Goal: Task Accomplishment & Management: Use online tool/utility

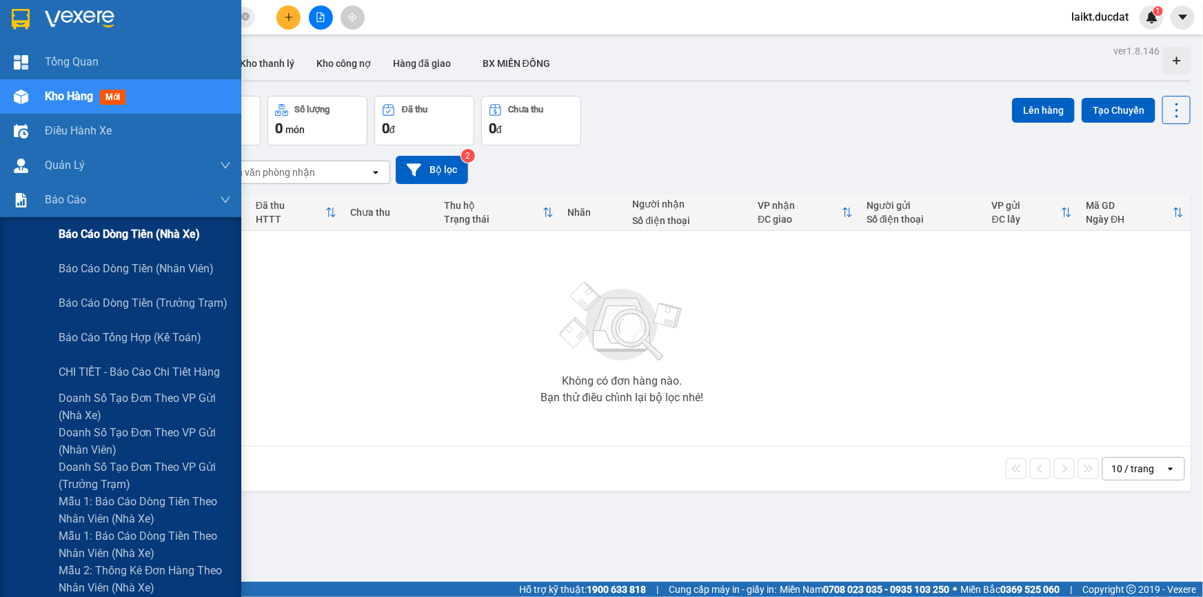
click at [108, 235] on span "Báo cáo dòng tiền (nhà xe)" at bounding box center [129, 233] width 141 height 17
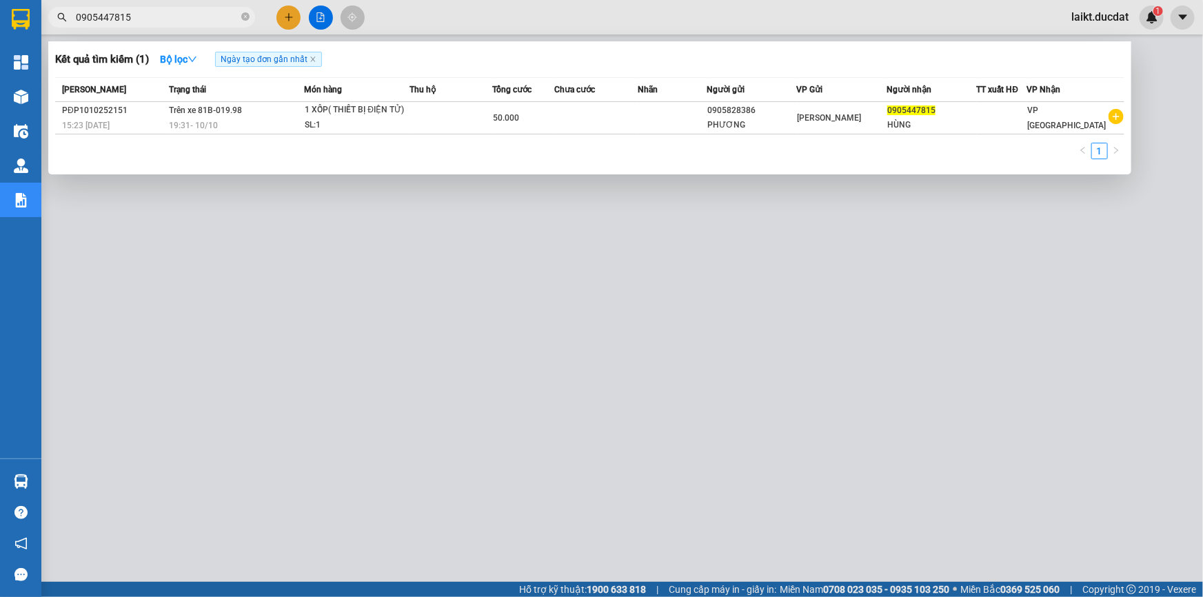
drag, startPoint x: 154, startPoint y: 17, endPoint x: 80, endPoint y: 17, distance: 74.4
click at [80, 17] on input "0905447815" at bounding box center [157, 17] width 163 height 15
paste input "355380332"
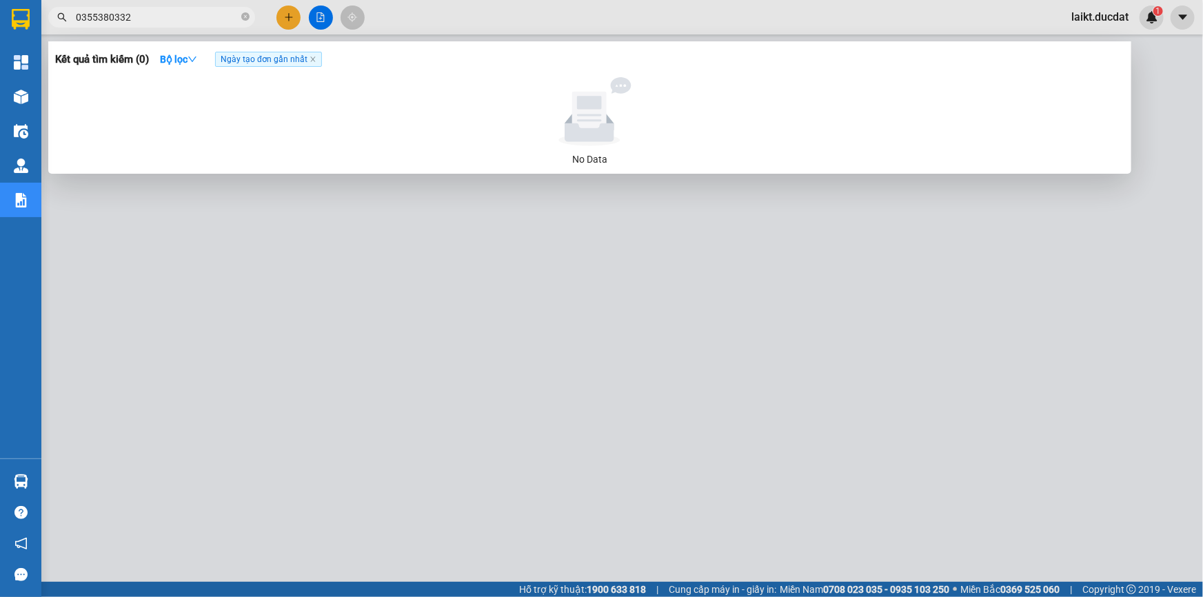
drag, startPoint x: 134, startPoint y: 18, endPoint x: 82, endPoint y: 16, distance: 51.7
click at [82, 16] on input "0355380332" at bounding box center [157, 17] width 163 height 15
paste input "0905131331"
click at [79, 15] on input "00905131331" at bounding box center [157, 17] width 163 height 15
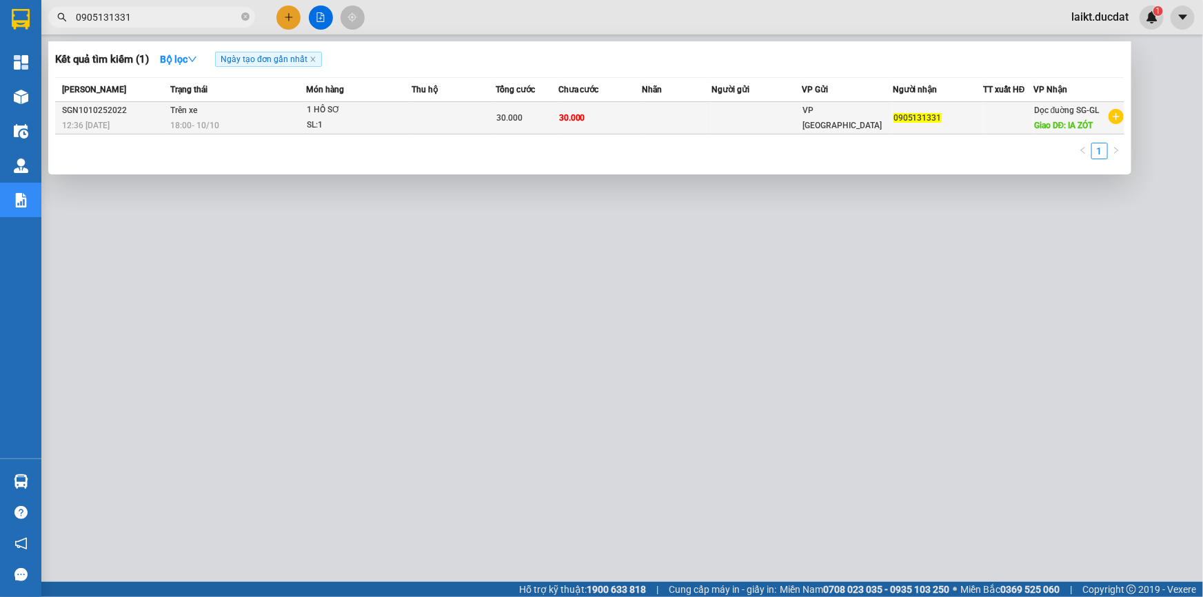
type input "0905131331"
click at [176, 115] on span "Trên xe" at bounding box center [183, 109] width 27 height 11
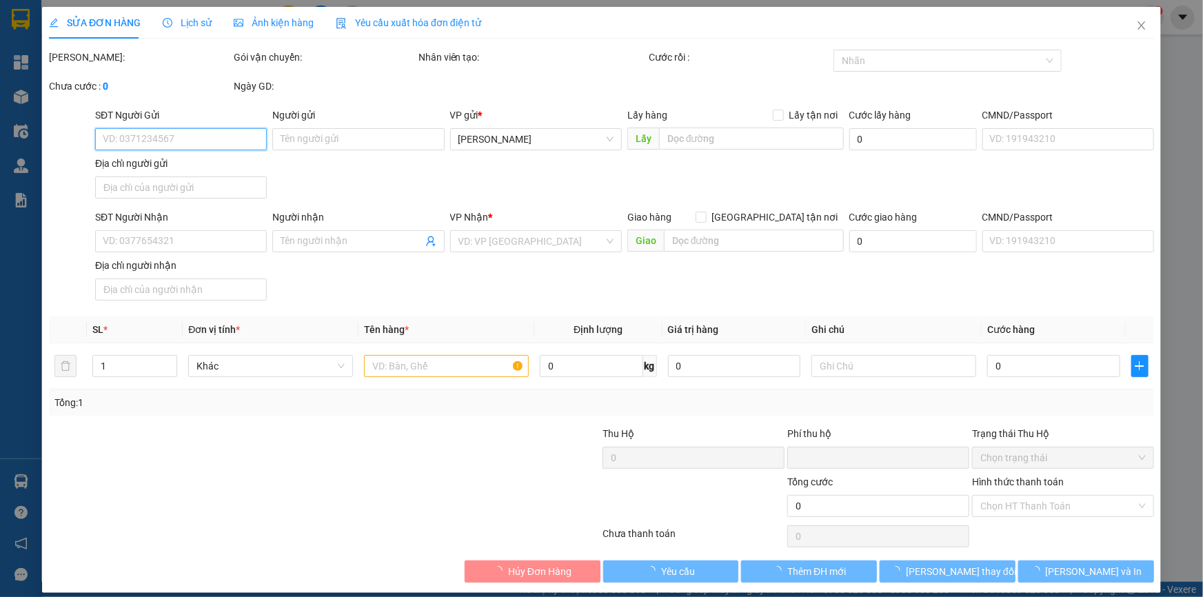
type input "0905131331"
type input "IA ZÓT"
type input "0"
type input "30.000"
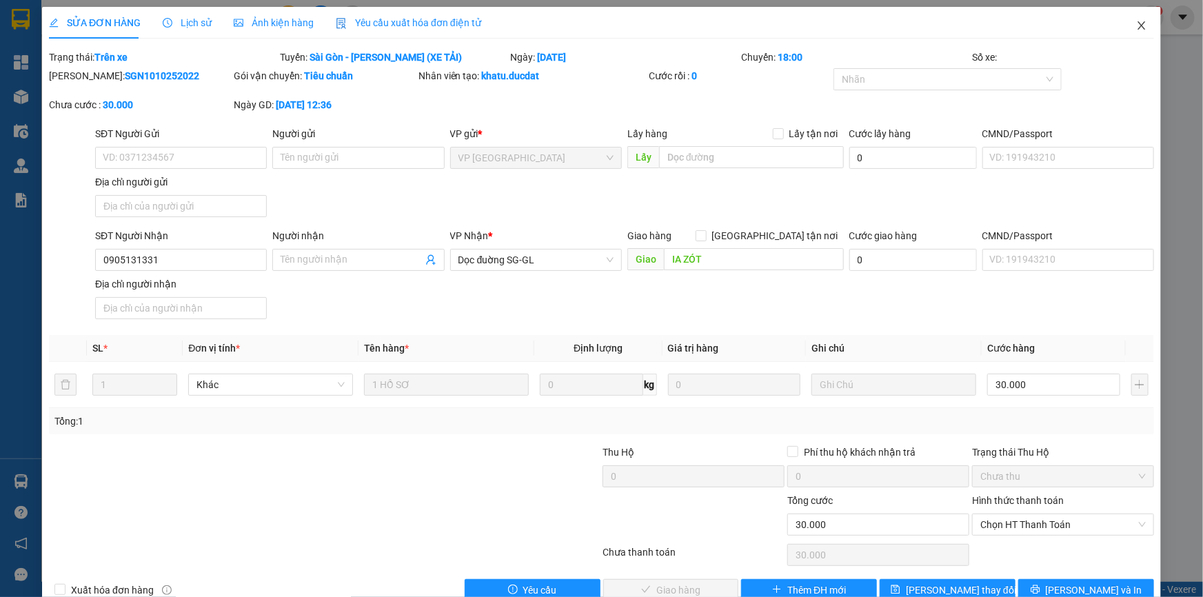
click at [1136, 28] on icon "close" at bounding box center [1141, 25] width 11 height 11
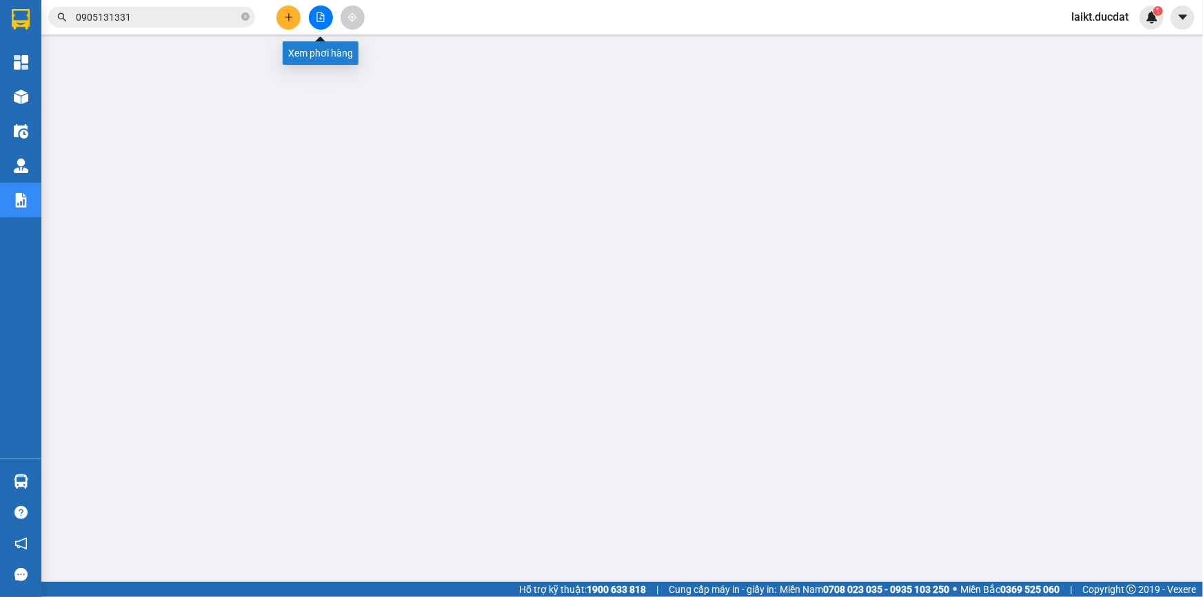
click at [317, 19] on icon "file-add" at bounding box center [321, 17] width 8 height 10
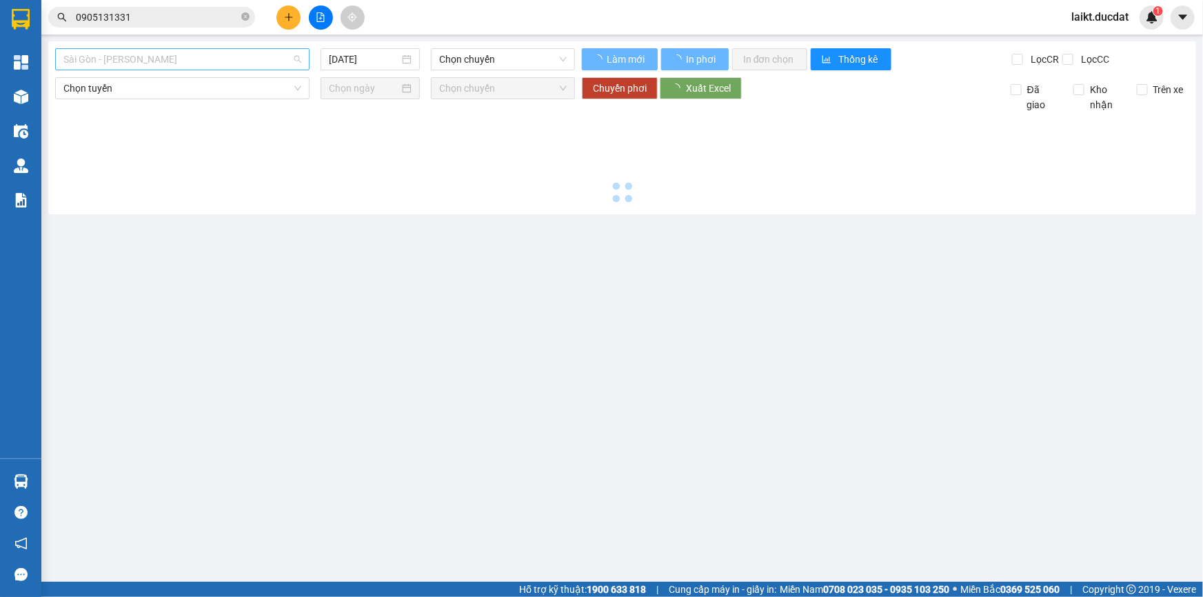
click at [167, 67] on span "Sài Gòn - [PERSON_NAME]" at bounding box center [182, 59] width 238 height 21
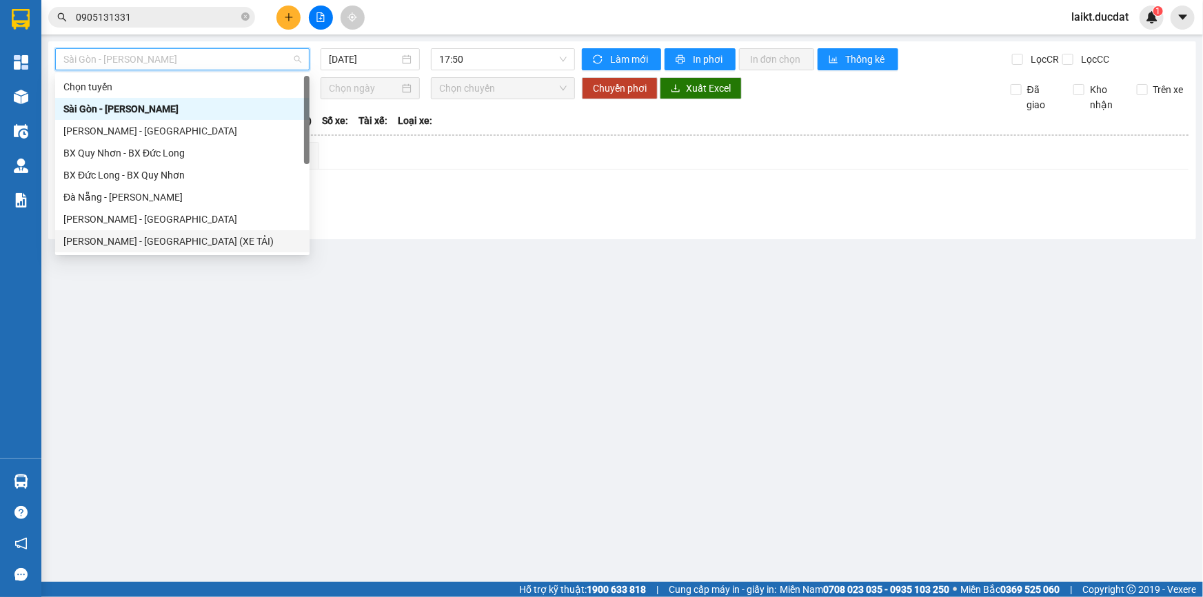
click at [145, 236] on div "[PERSON_NAME] - [GEOGRAPHIC_DATA] (XE TẢI)" at bounding box center [182, 241] width 238 height 15
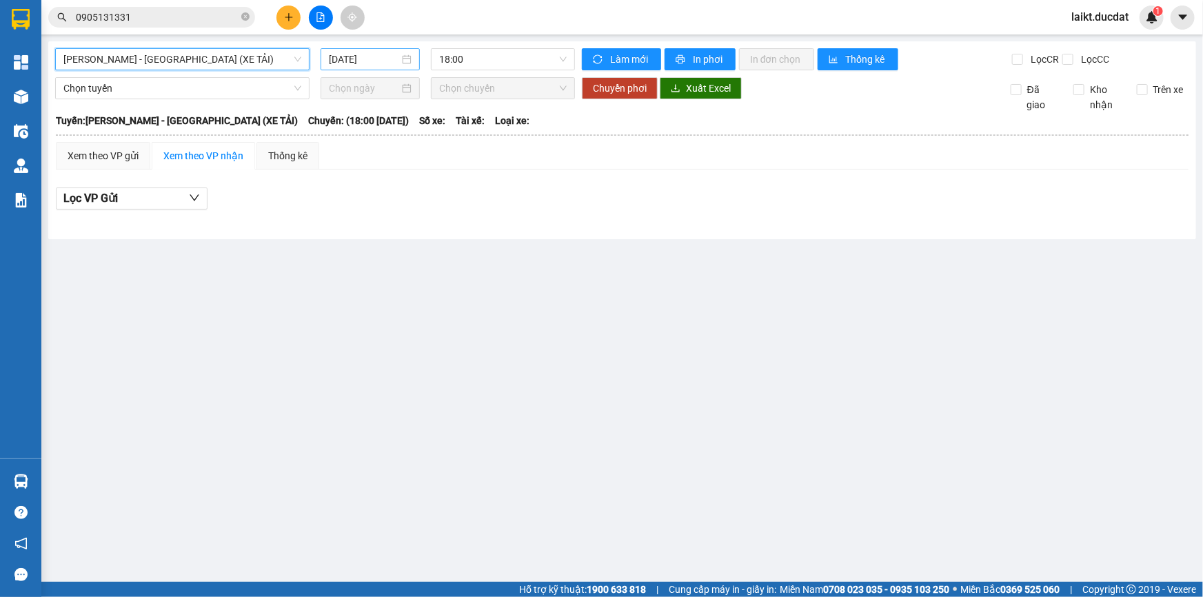
click at [385, 55] on input "[DATE]" at bounding box center [364, 59] width 70 height 15
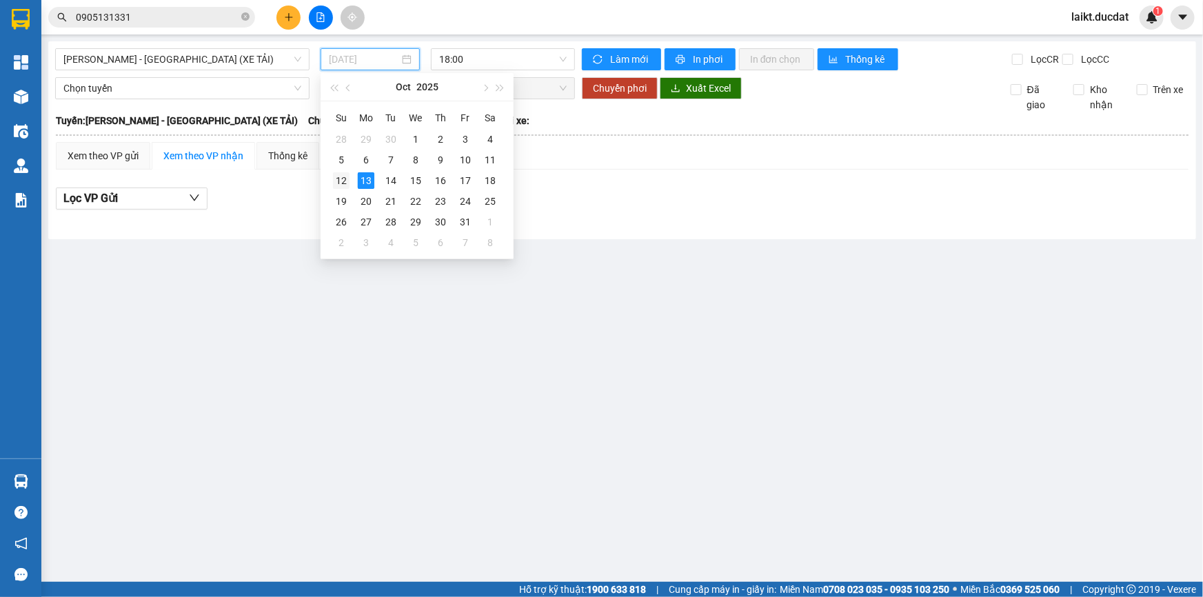
click at [344, 179] on div "12" at bounding box center [341, 180] width 17 height 17
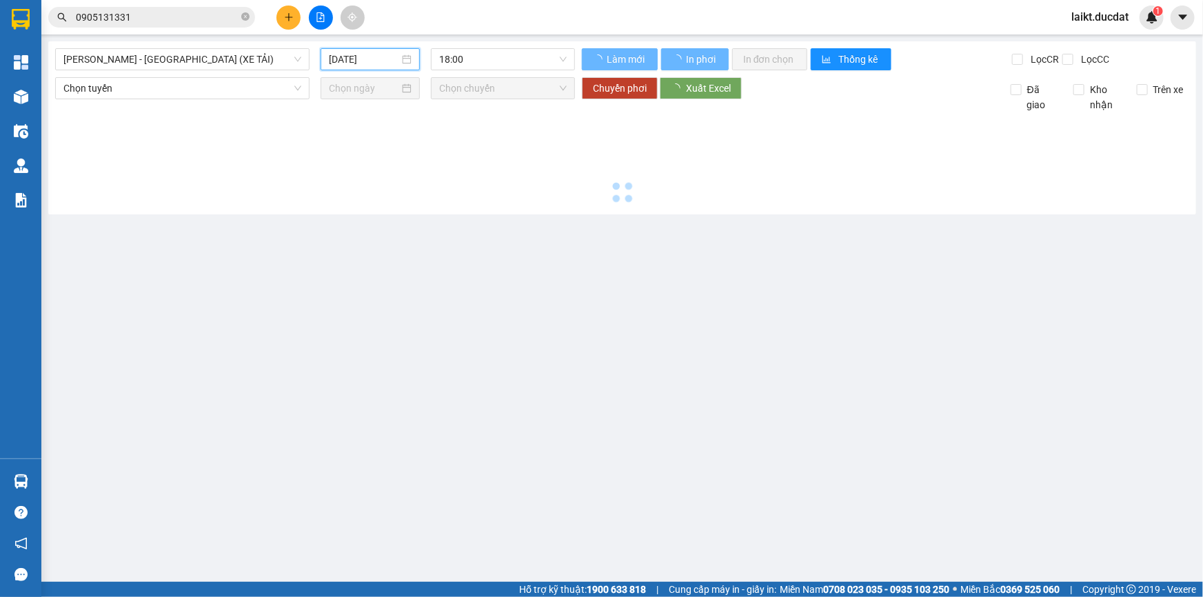
type input "[DATE]"
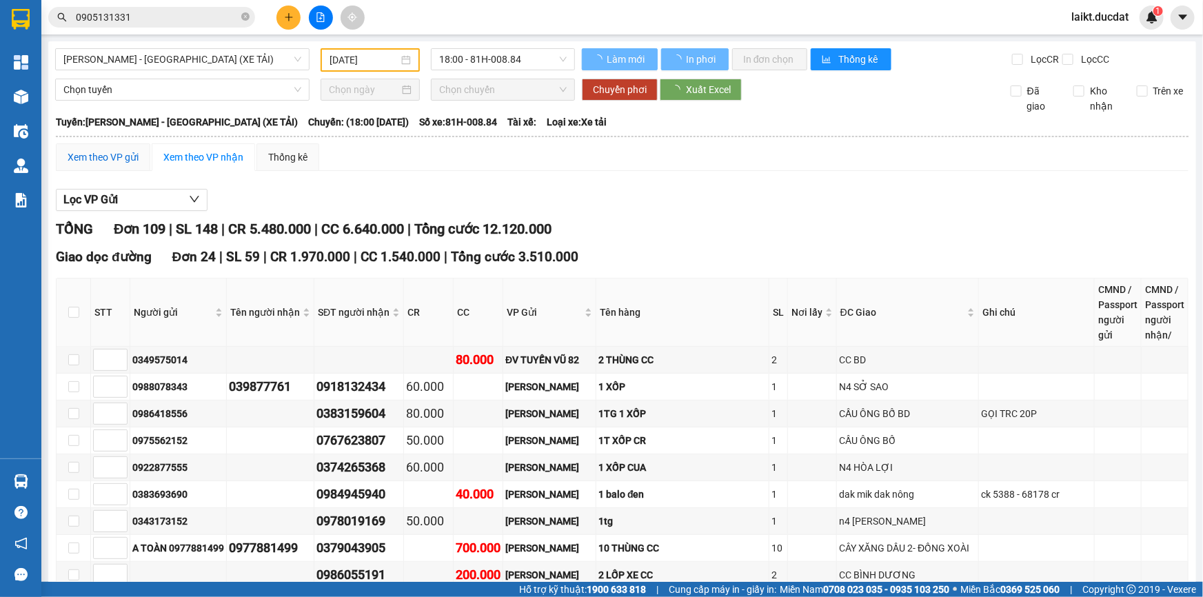
click at [90, 157] on div "Xem theo VP gửi" at bounding box center [103, 157] width 71 height 15
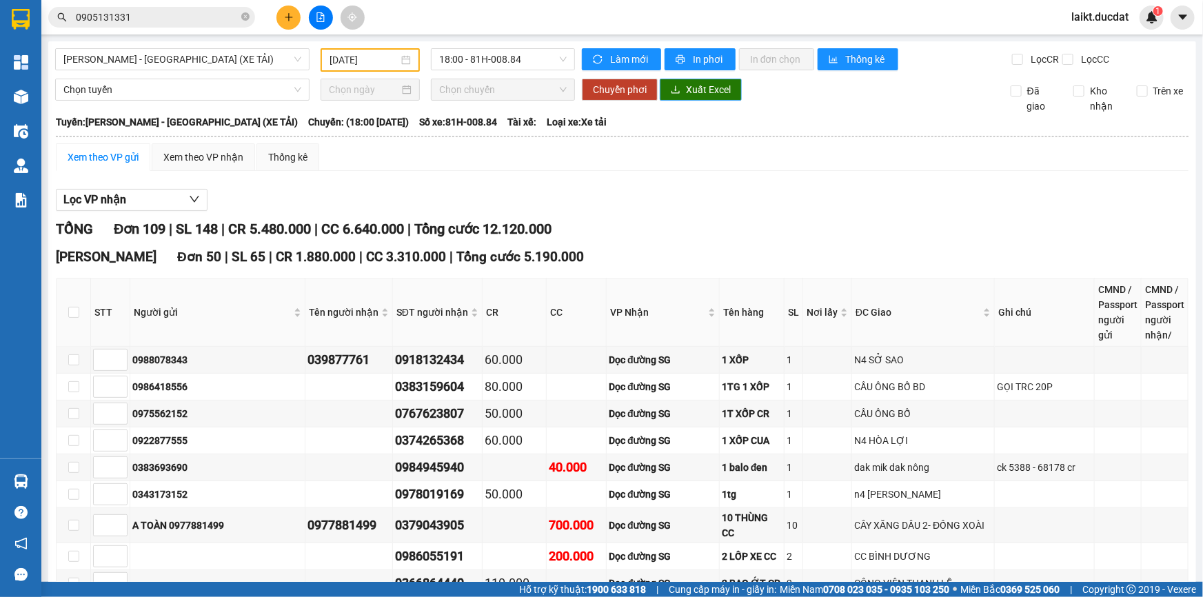
click at [688, 86] on span "Xuất Excel" at bounding box center [708, 89] width 45 height 15
click at [176, 62] on span "[PERSON_NAME] - [GEOGRAPHIC_DATA] (XE TẢI)" at bounding box center [182, 59] width 238 height 21
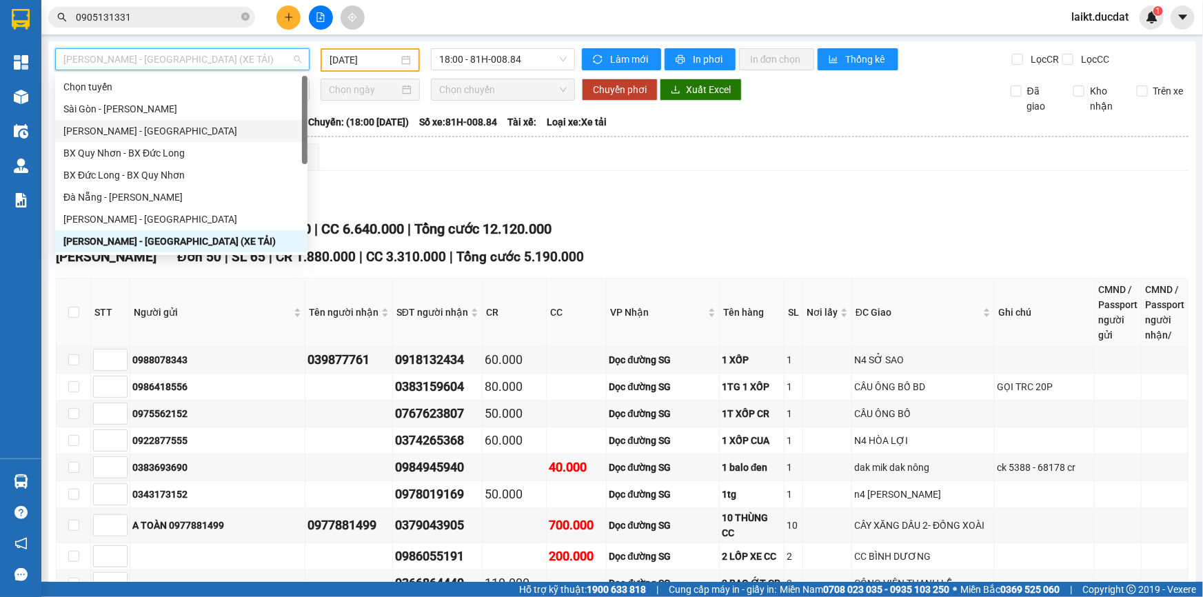
drag, startPoint x: 101, startPoint y: 123, endPoint x: 255, endPoint y: 78, distance: 160.9
click at [102, 123] on div "[PERSON_NAME] - [GEOGRAPHIC_DATA]" at bounding box center [181, 130] width 236 height 15
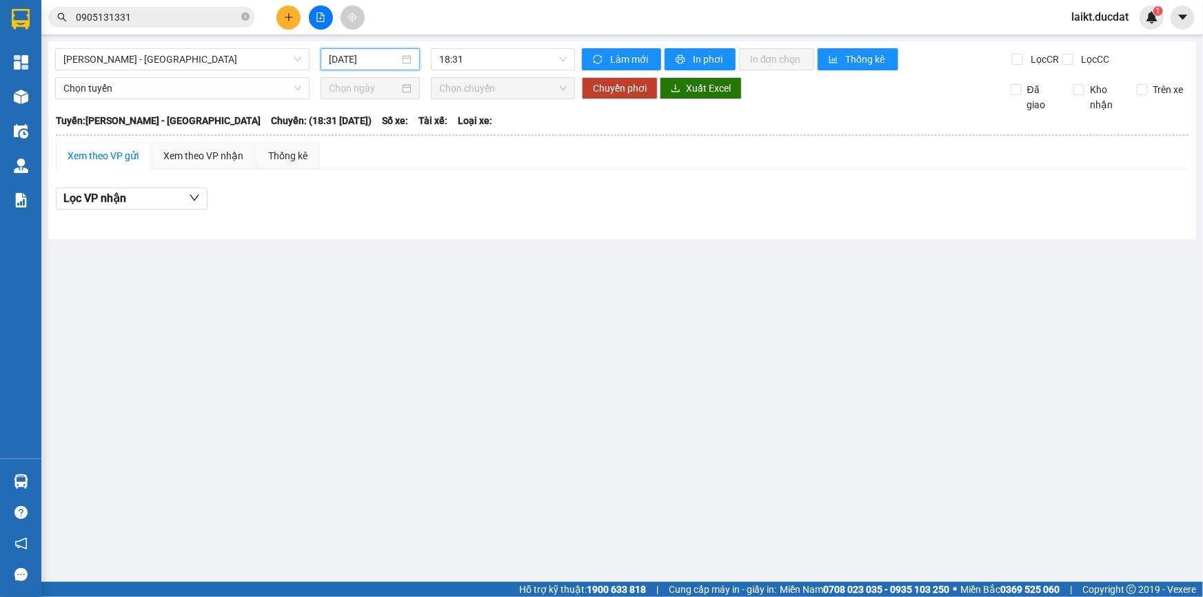
click at [387, 58] on input "[DATE]" at bounding box center [364, 59] width 70 height 15
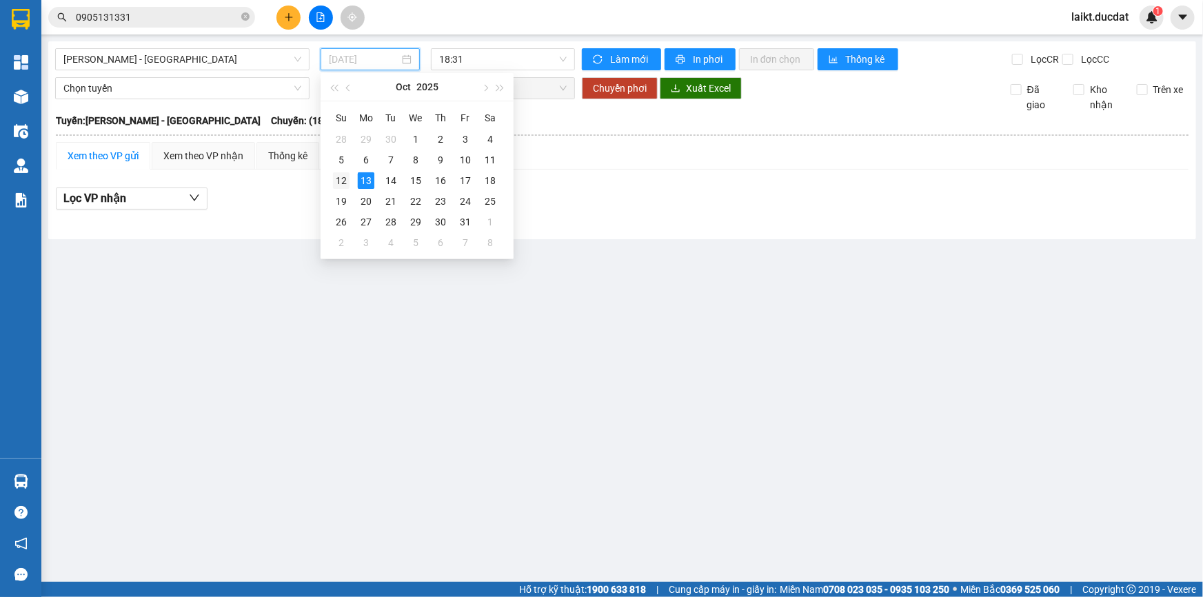
click at [338, 179] on div "12" at bounding box center [341, 180] width 17 height 17
type input "[DATE]"
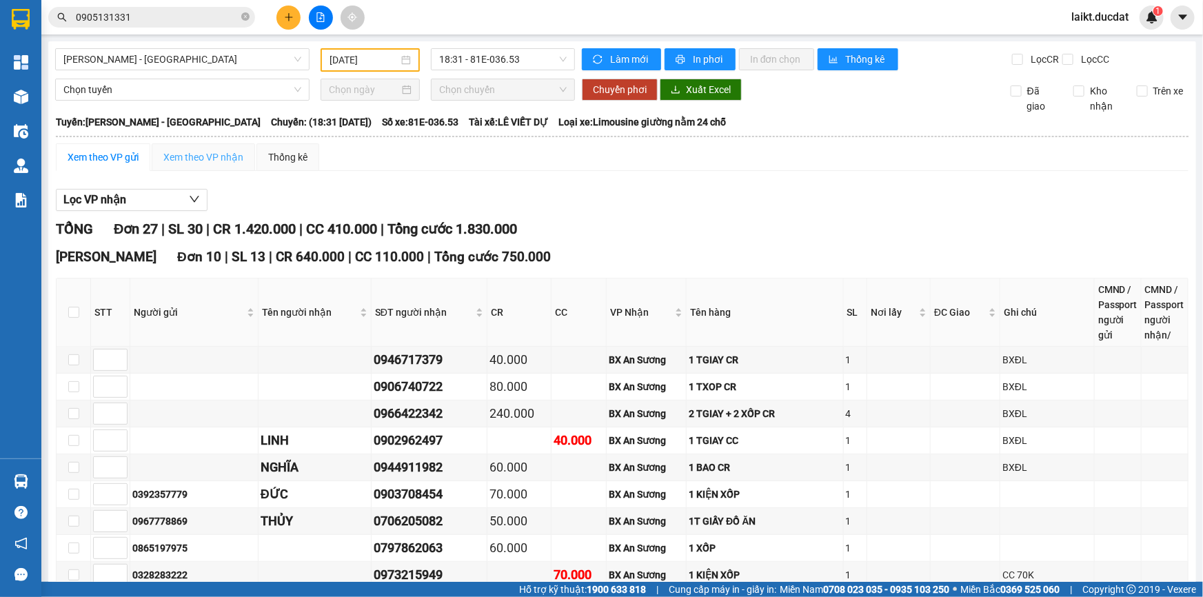
drag, startPoint x: 108, startPoint y: 156, endPoint x: 179, endPoint y: 145, distance: 72.4
click at [108, 155] on div "Xem theo VP gửi" at bounding box center [103, 157] width 71 height 15
click at [712, 90] on span "Xuất Excel" at bounding box center [708, 89] width 45 height 15
